Goal: Transaction & Acquisition: Purchase product/service

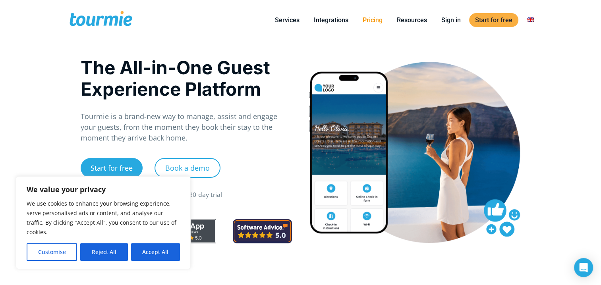
click at [368, 25] on link "Pricing" at bounding box center [373, 20] width 32 height 10
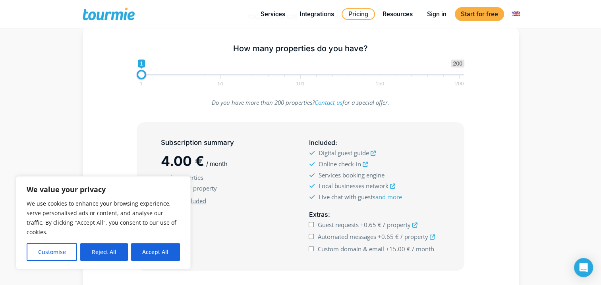
scroll to position [170, 0]
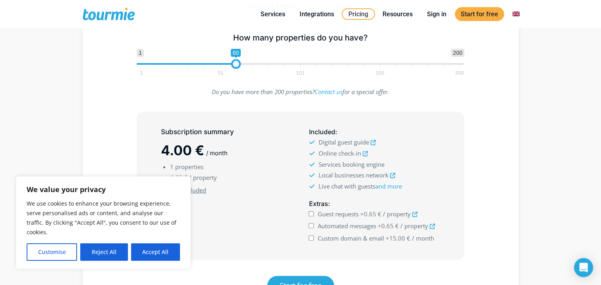
drag, startPoint x: 151, startPoint y: 62, endPoint x: 234, endPoint y: 65, distance: 83.0
click at [234, 65] on span at bounding box center [236, 64] width 10 height 10
drag, startPoint x: 234, startPoint y: 65, endPoint x: 221, endPoint y: 62, distance: 13.3
click at [221, 62] on span at bounding box center [225, 64] width 10 height 10
drag, startPoint x: 220, startPoint y: 62, endPoint x: 210, endPoint y: 61, distance: 10.1
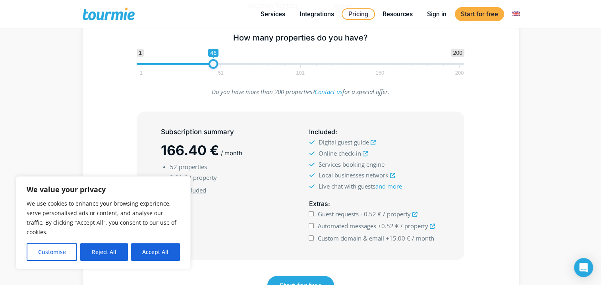
click at [210, 61] on span at bounding box center [213, 64] width 10 height 10
type input "43"
drag, startPoint x: 210, startPoint y: 61, endPoint x: 205, endPoint y: 58, distance: 6.1
click at [205, 58] on span "1 200 0 0 43 1 51 101 150 200" at bounding box center [301, 62] width 328 height 26
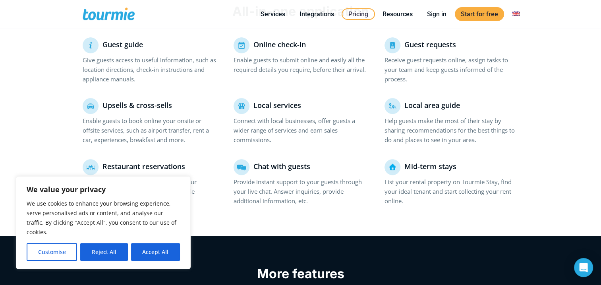
scroll to position [557, 0]
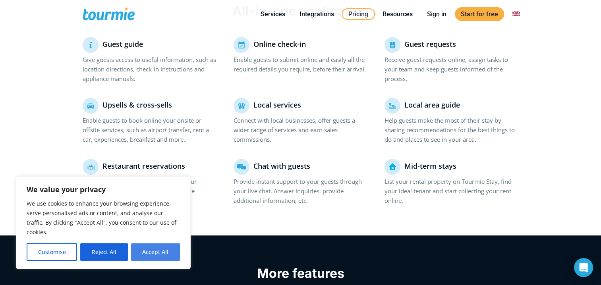
click at [170, 256] on button "Accept All" at bounding box center [155, 251] width 49 height 17
checkbox input "true"
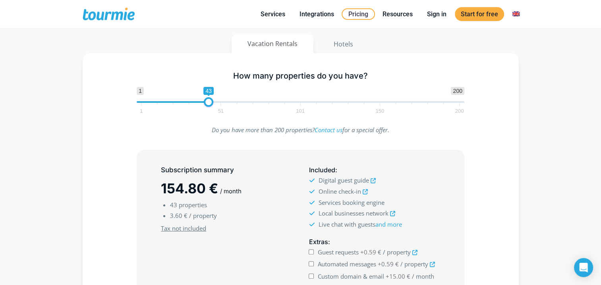
scroll to position [0, 0]
